Goal: Task Accomplishment & Management: Manage account settings

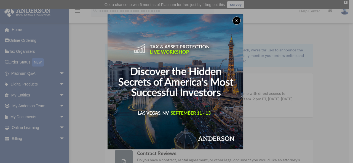
click at [18, 29] on div "x" at bounding box center [176, 81] width 353 height 163
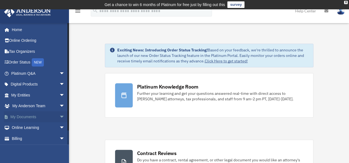
click at [26, 119] on link "My Documents arrow_drop_down" at bounding box center [38, 117] width 69 height 11
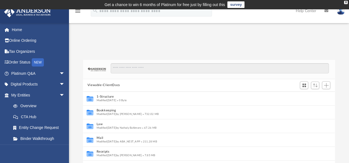
scroll to position [4, 4]
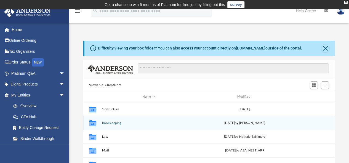
click at [123, 125] on div "Collaborated Folder Bookkeeping [DATE] by [PERSON_NAME]" at bounding box center [209, 123] width 252 height 14
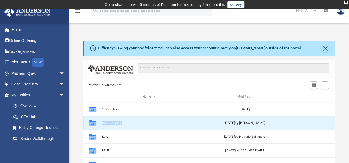
click at [123, 125] on div "Collaborated Folder Bookkeeping [DATE] by [PERSON_NAME]" at bounding box center [209, 123] width 252 height 14
click at [92, 123] on icon "grid" at bounding box center [92, 124] width 7 height 6
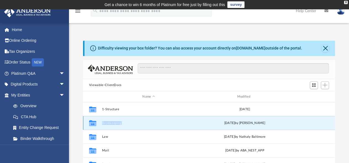
click at [92, 123] on icon "grid" at bounding box center [92, 124] width 7 height 6
click at [244, 125] on div "[DATE] by [PERSON_NAME]" at bounding box center [244, 123] width 93 height 5
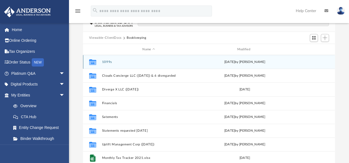
scroll to position [48, 0]
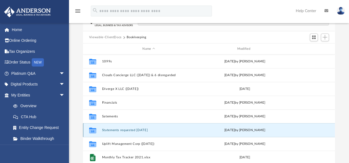
click at [123, 131] on button "Statements requested [DATE]" at bounding box center [148, 131] width 93 height 4
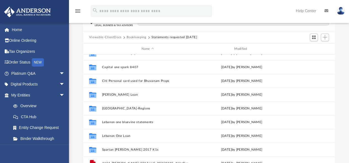
scroll to position [0, 0]
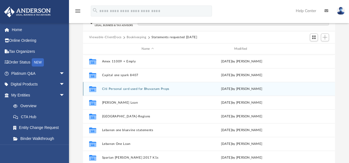
drag, startPoint x: 295, startPoint y: 64, endPoint x: 311, endPoint y: 86, distance: 27.5
click at [311, 86] on div "Collaborated Folder Citi Personal card used for Bhuvanam Props [DATE] by [PERSO…" at bounding box center [209, 89] width 252 height 14
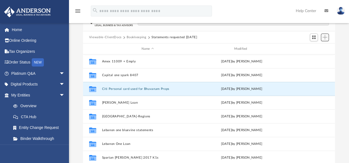
click at [323, 36] on span "Add" at bounding box center [324, 37] width 5 height 5
click at [310, 56] on li "New Folder" at bounding box center [317, 57] width 18 height 6
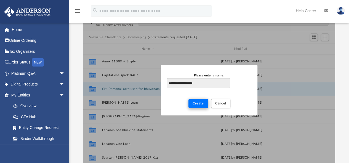
type input "**********"
click at [198, 106] on button "Create" at bounding box center [198, 104] width 20 height 10
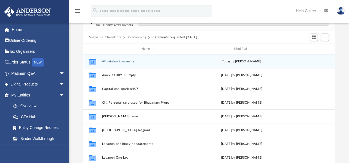
click at [123, 63] on button "All wintrust accounts" at bounding box center [147, 62] width 91 height 4
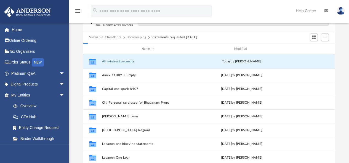
click at [123, 63] on button "All wintrust accounts" at bounding box center [147, 62] width 91 height 4
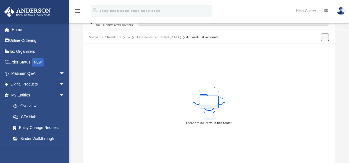
click at [324, 40] on button "Add" at bounding box center [325, 38] width 8 height 8
click at [310, 48] on li "Upload" at bounding box center [317, 48] width 18 height 6
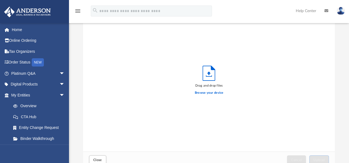
scroll to position [136, 247]
click at [200, 92] on label "Browse your device" at bounding box center [209, 93] width 29 height 5
click at [0, 0] on input "Browse your device" at bounding box center [0, 0] width 0 height 0
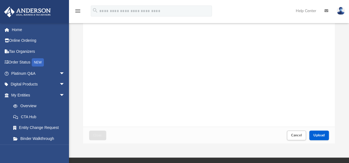
scroll to position [73, 0]
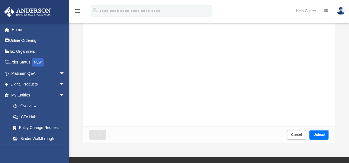
click at [314, 132] on button "Upload" at bounding box center [319, 135] width 20 height 10
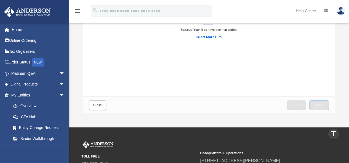
scroll to position [103, 0]
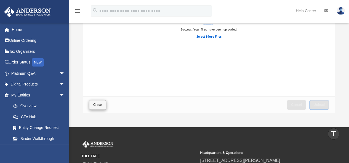
click at [98, 104] on span "Close" at bounding box center [97, 104] width 9 height 3
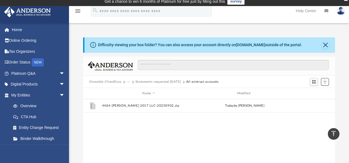
scroll to position [121, 247]
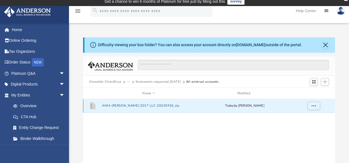
click at [107, 107] on button "4484-[PERSON_NAME] 2017 LLC-20250902.zip" at bounding box center [148, 106] width 93 height 4
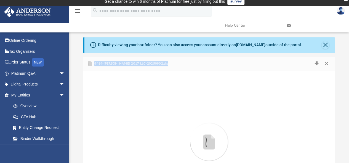
scroll to position [53, 0]
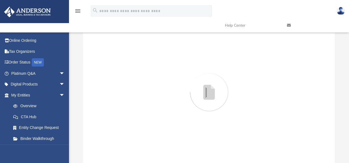
click at [107, 107] on div "Preview" at bounding box center [209, 92] width 252 height 142
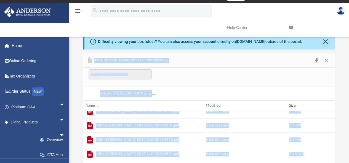
scroll to position [0, 0]
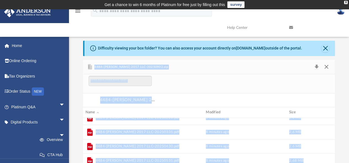
click at [326, 66] on button "Close" at bounding box center [326, 67] width 10 height 8
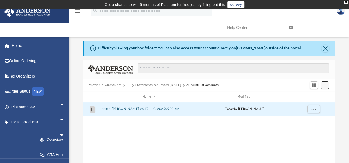
click at [324, 87] on span "Add" at bounding box center [324, 85] width 5 height 5
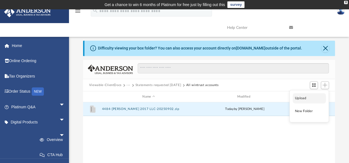
click at [301, 99] on li "Upload" at bounding box center [308, 98] width 33 height 10
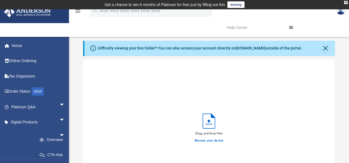
scroll to position [136, 247]
click at [209, 139] on label "Browse your device" at bounding box center [209, 141] width 29 height 5
click at [0, 0] on input "Browse your device" at bounding box center [0, 0] width 0 height 0
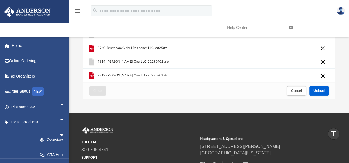
scroll to position [114, 0]
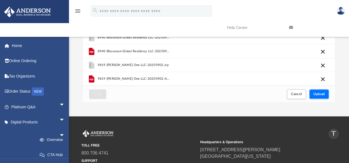
click at [321, 90] on button "Upload" at bounding box center [319, 95] width 20 height 10
